Goal: Information Seeking & Learning: Learn about a topic

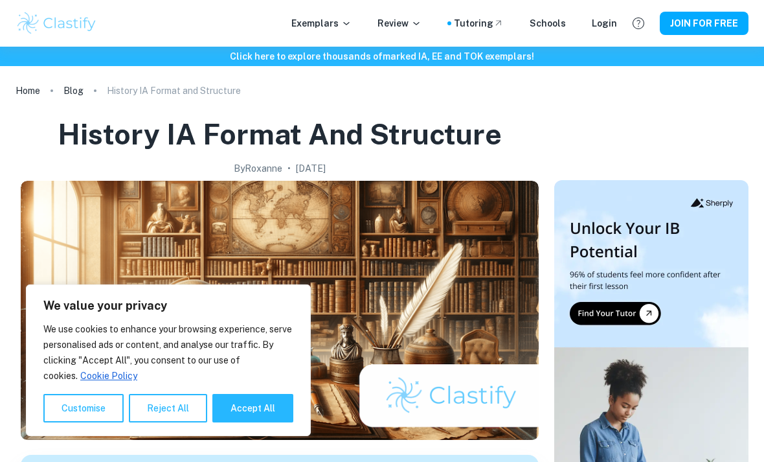
click at [273, 409] on button "Accept All" at bounding box center [252, 408] width 81 height 29
checkbox input "true"
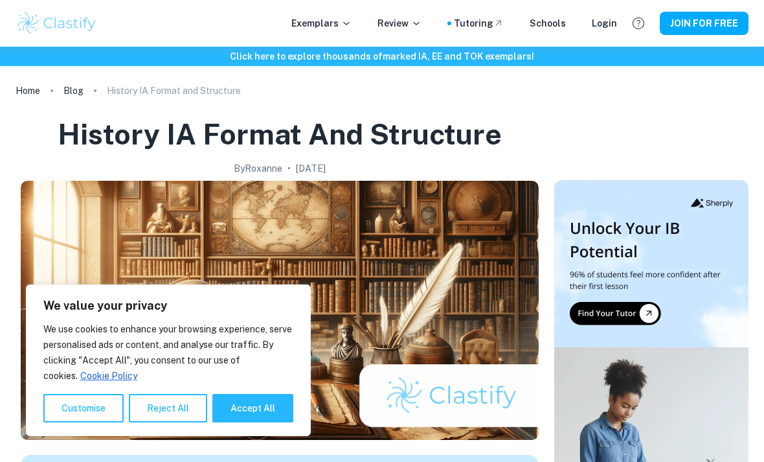
checkbox input "true"
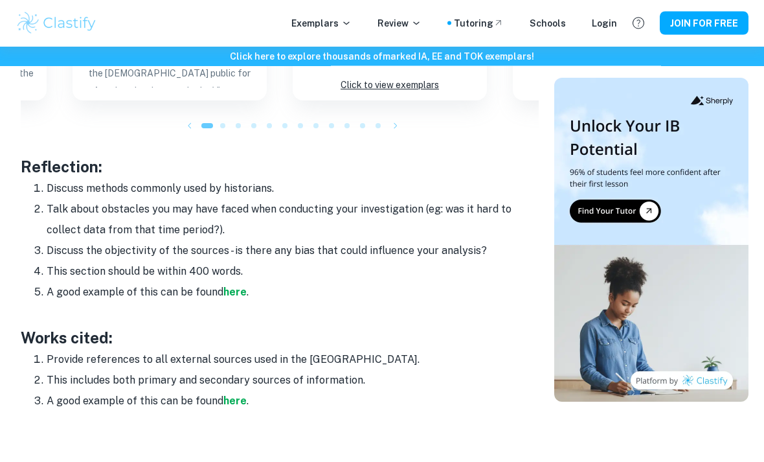
scroll to position [1652, 0]
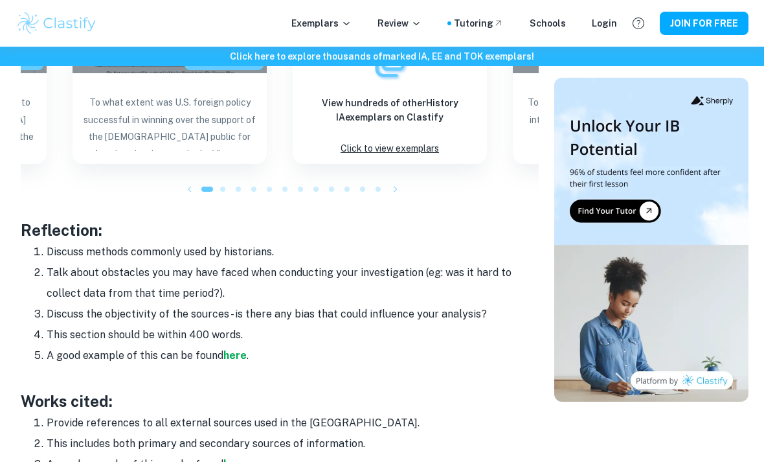
click at [233, 350] on strong "here" at bounding box center [234, 355] width 23 height 12
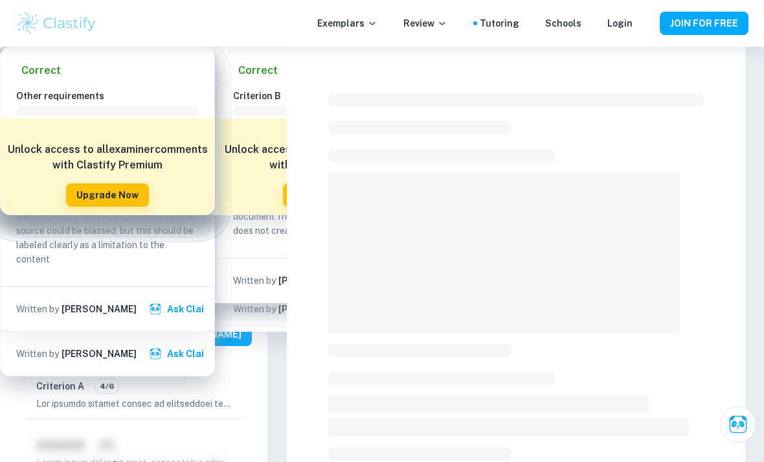
checkbox input "true"
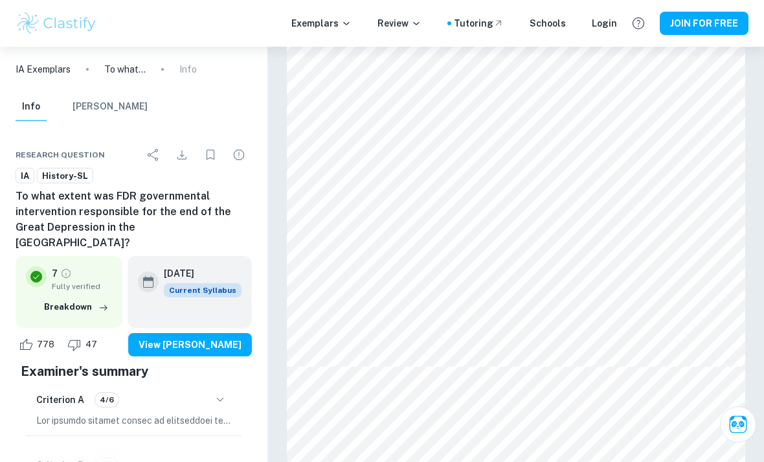
scroll to position [2047, 0]
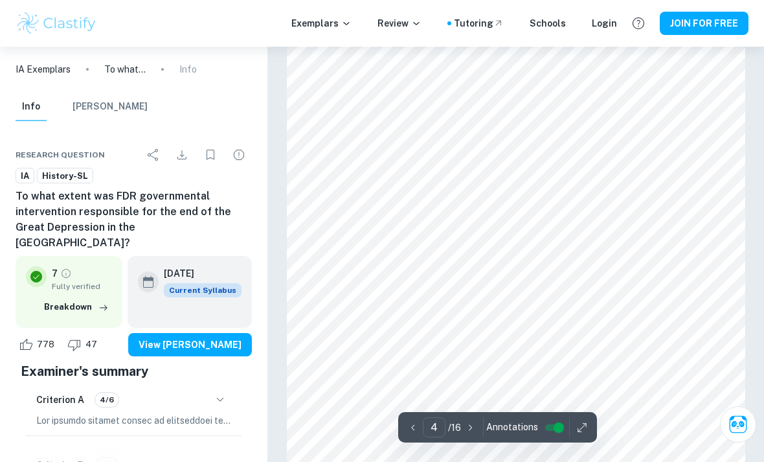
type input "4"
